Goal: Find specific page/section: Find specific page/section

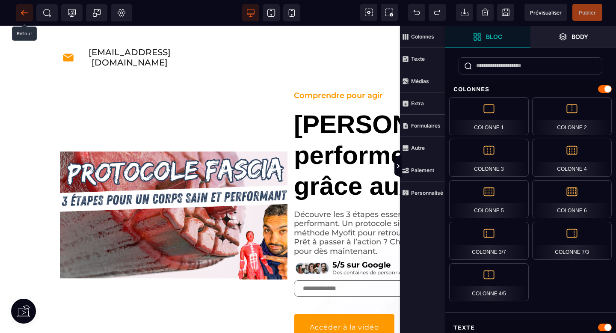
click at [20, 14] on icon at bounding box center [24, 13] width 9 height 9
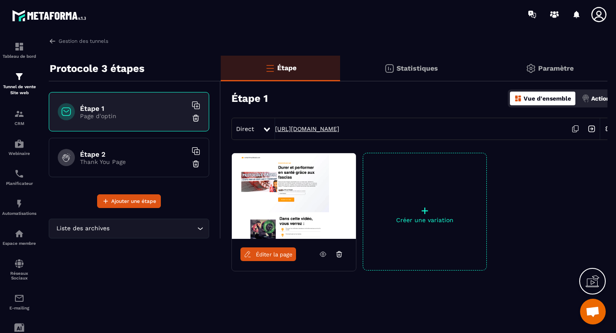
click at [339, 130] on link "https://myofit.metaforma.io/267f7d14effebfd04c7536cb76cb8b85" at bounding box center [307, 128] width 64 height 7
click at [262, 256] on span "Éditer la page" at bounding box center [274, 254] width 37 height 6
